Goal: Check status: Check status

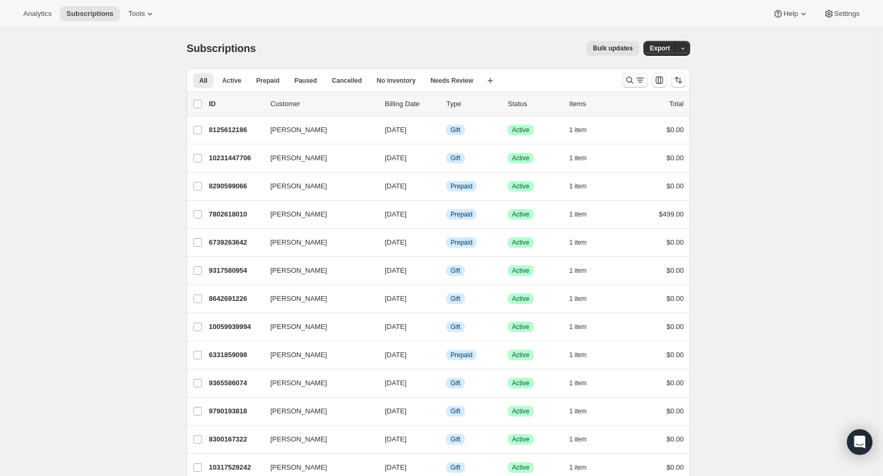
click at [635, 79] on icon "Search and filter results" at bounding box center [630, 80] width 11 height 11
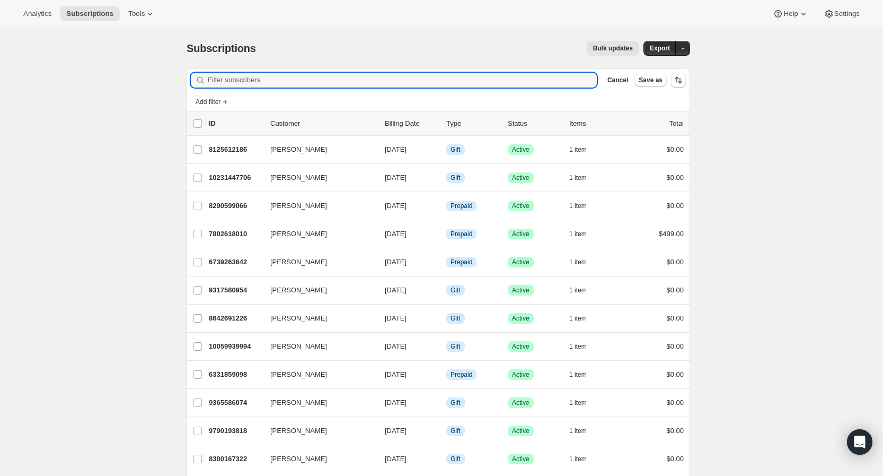
paste input "[EMAIL_ADDRESS][DOMAIN_NAME]"
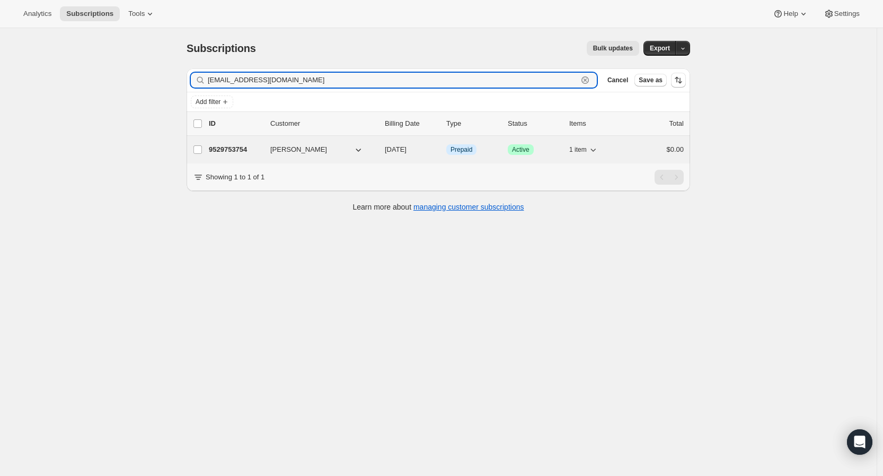
type input "[EMAIL_ADDRESS][DOMAIN_NAME]"
click at [235, 150] on p "9529753754" at bounding box center [235, 149] width 53 height 11
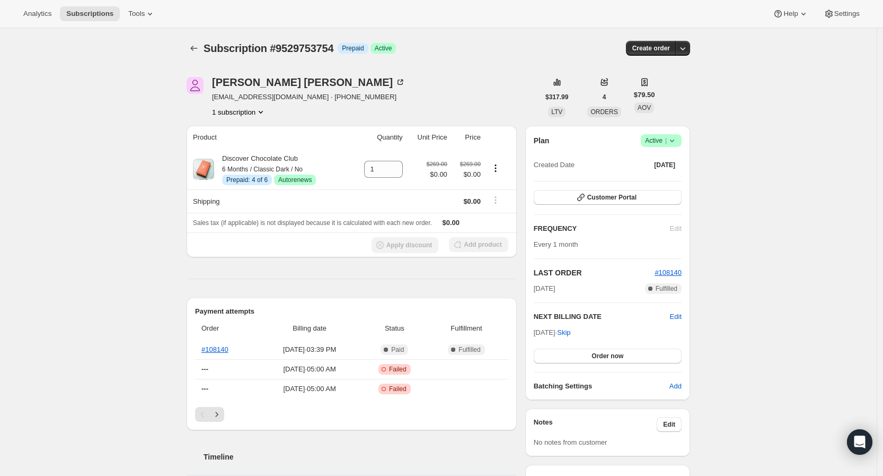
click at [224, 416] on button "Next" at bounding box center [216, 414] width 15 height 15
click at [203, 419] on icon "Previous" at bounding box center [202, 414] width 11 height 11
